Goal: Information Seeking & Learning: Learn about a topic

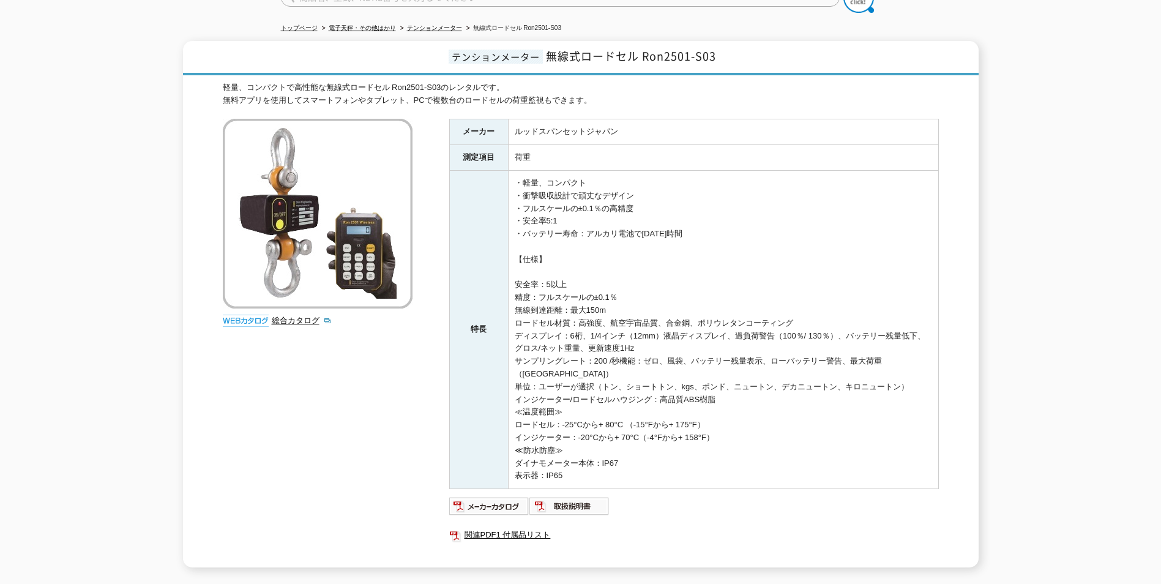
scroll to position [122, 0]
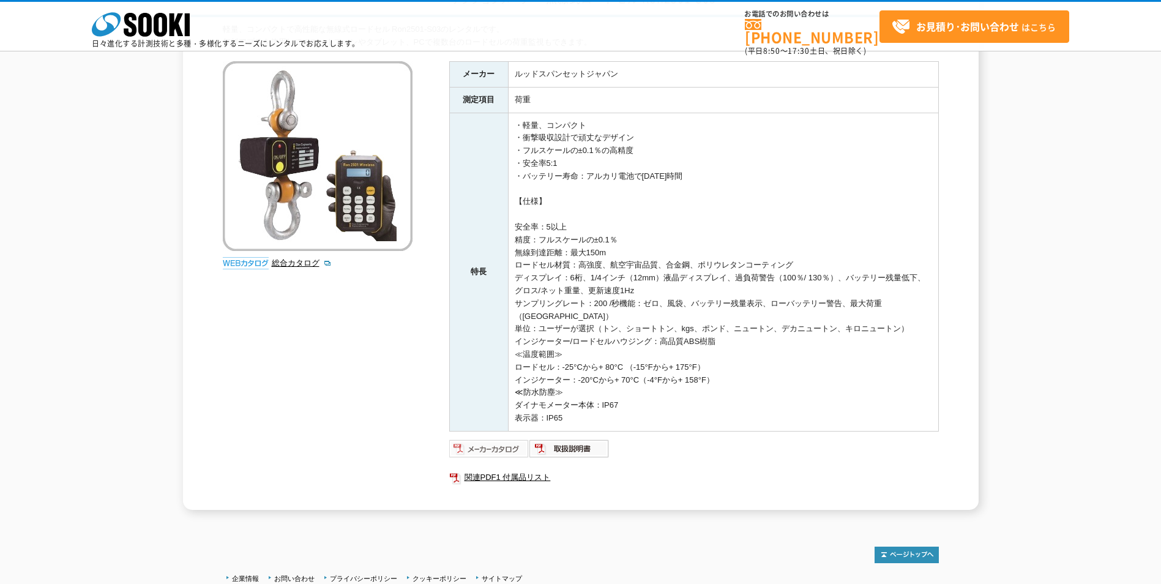
click at [498, 448] on img at bounding box center [489, 449] width 80 height 20
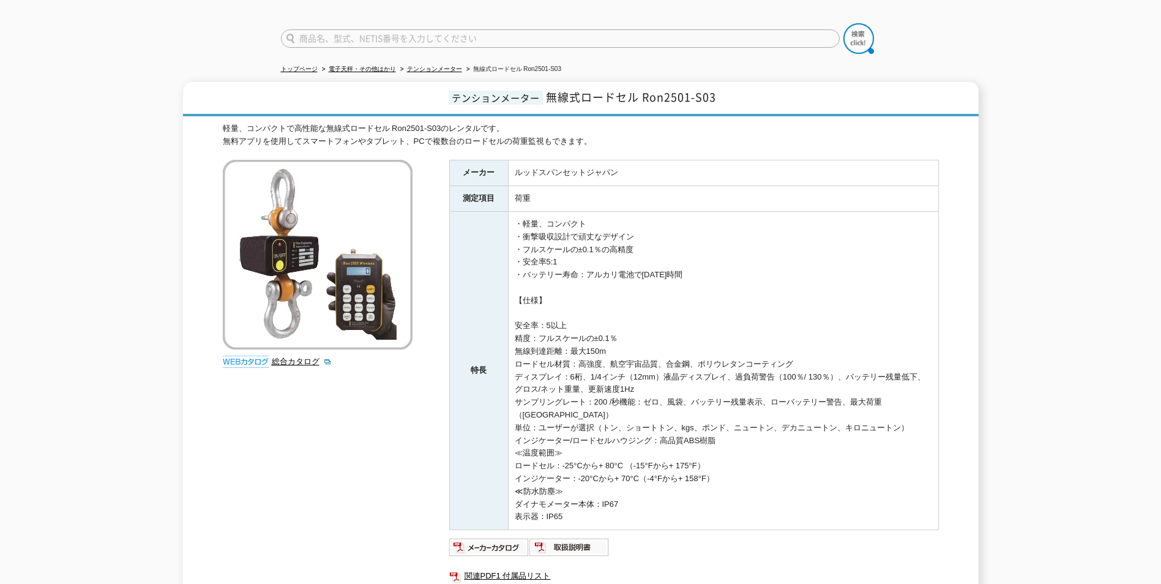
scroll to position [0, 0]
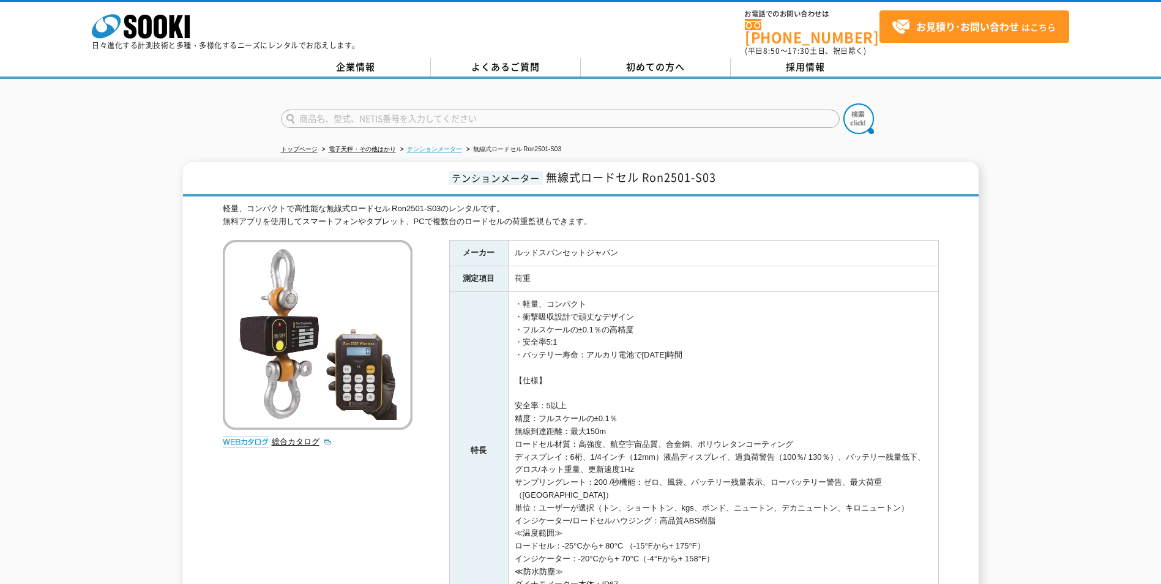
click at [444, 146] on link "テンションメーター" at bounding box center [434, 149] width 55 height 7
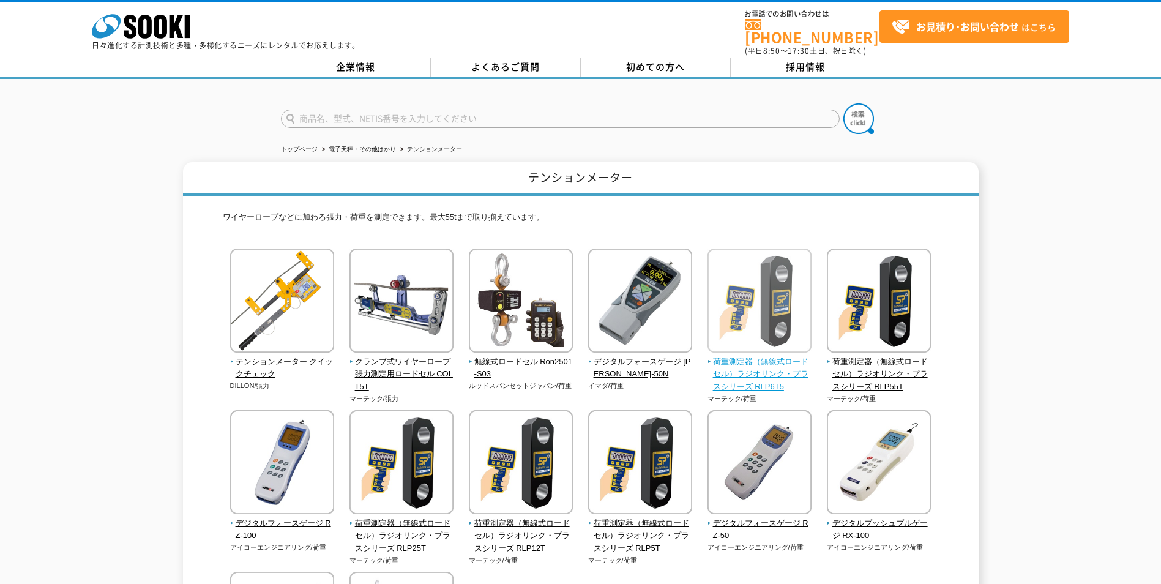
click at [767, 355] on span "荷重測定器（無線式ロードセル）ラジオリンク・プラスシリーズ RLP6T5" at bounding box center [759, 374] width 105 height 38
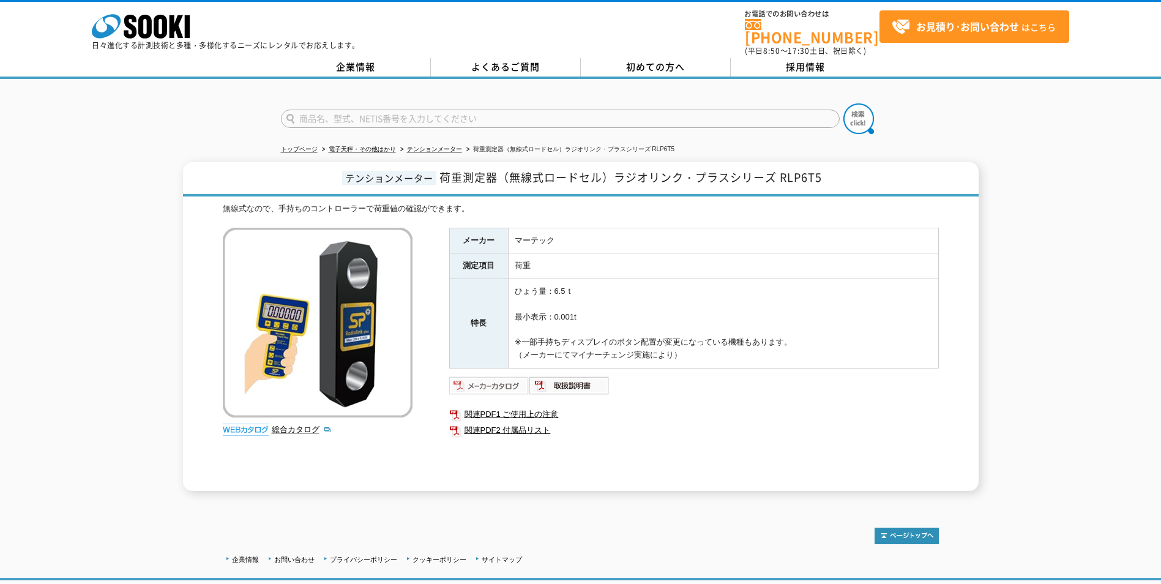
click at [477, 380] on img at bounding box center [489, 386] width 80 height 20
click at [345, 61] on link "企業情報" at bounding box center [356, 67] width 150 height 18
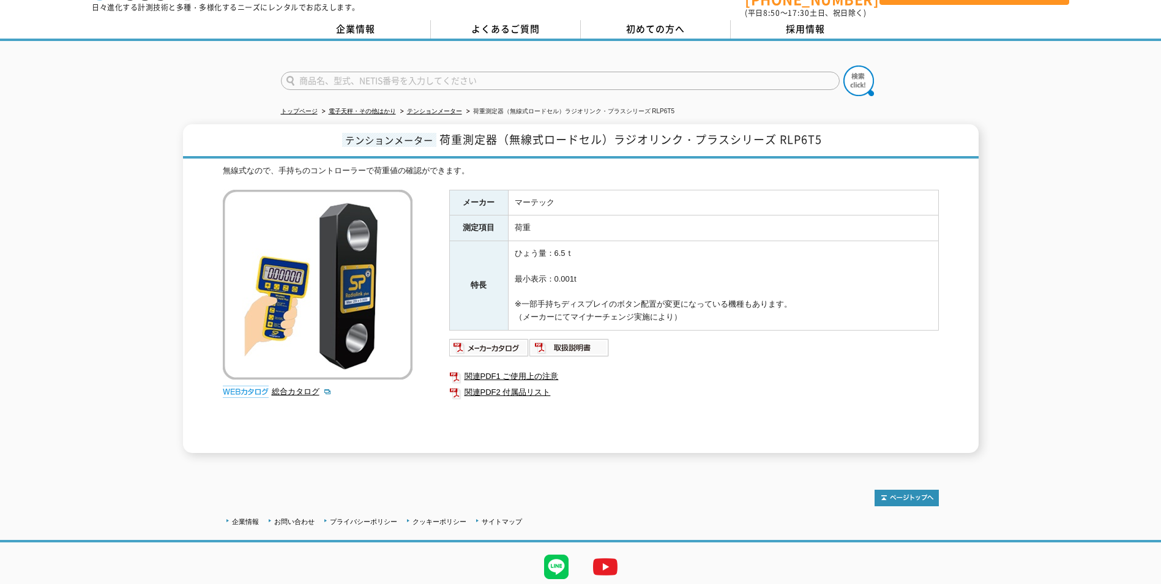
scroll to position [73, 0]
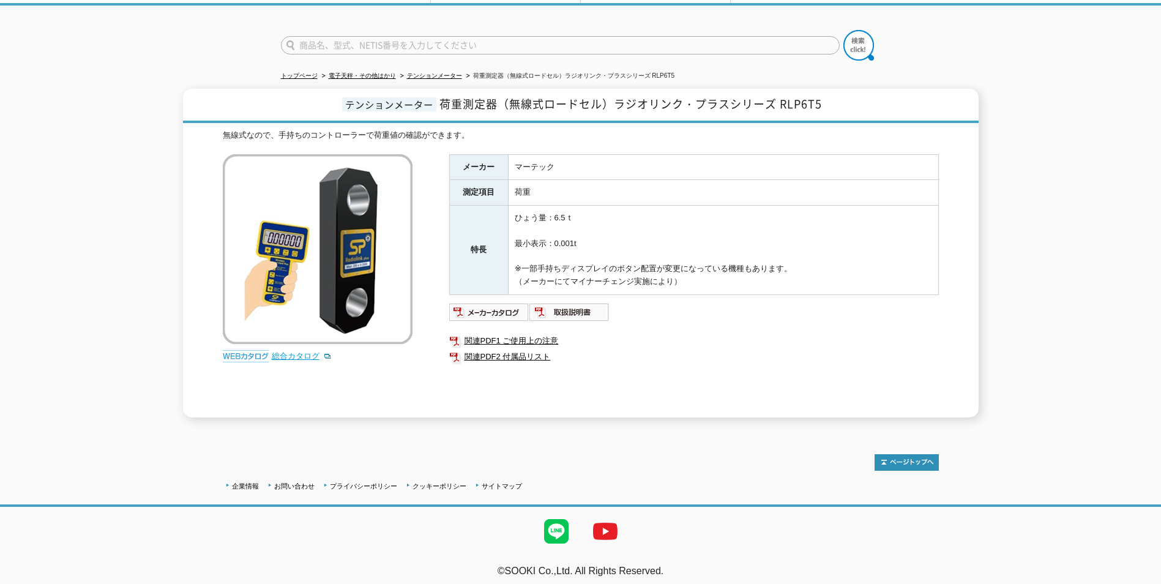
click at [294, 351] on link "総合カタログ" at bounding box center [302, 355] width 60 height 9
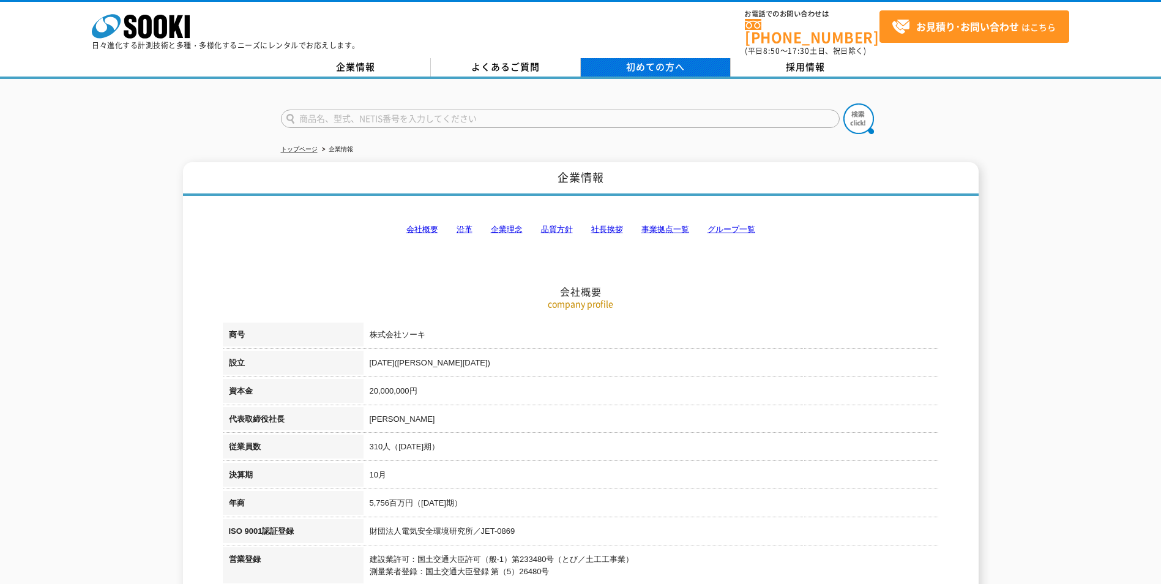
click at [624, 61] on link "初めての方へ" at bounding box center [656, 67] width 150 height 18
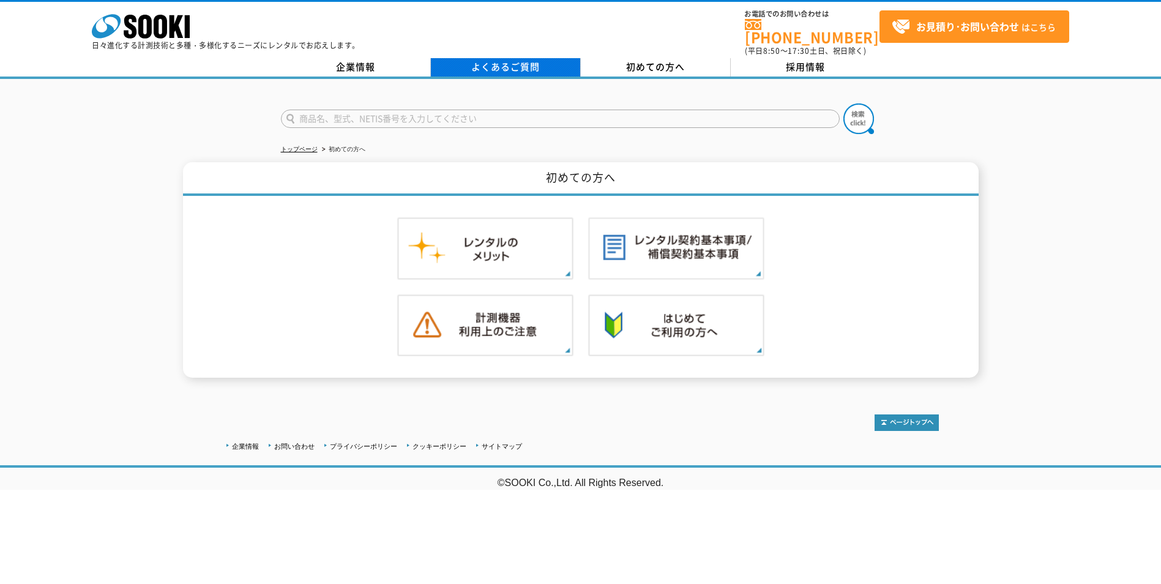
click at [504, 58] on link "よくあるご質問" at bounding box center [506, 67] width 150 height 18
